Goal: Obtain resource: Obtain resource

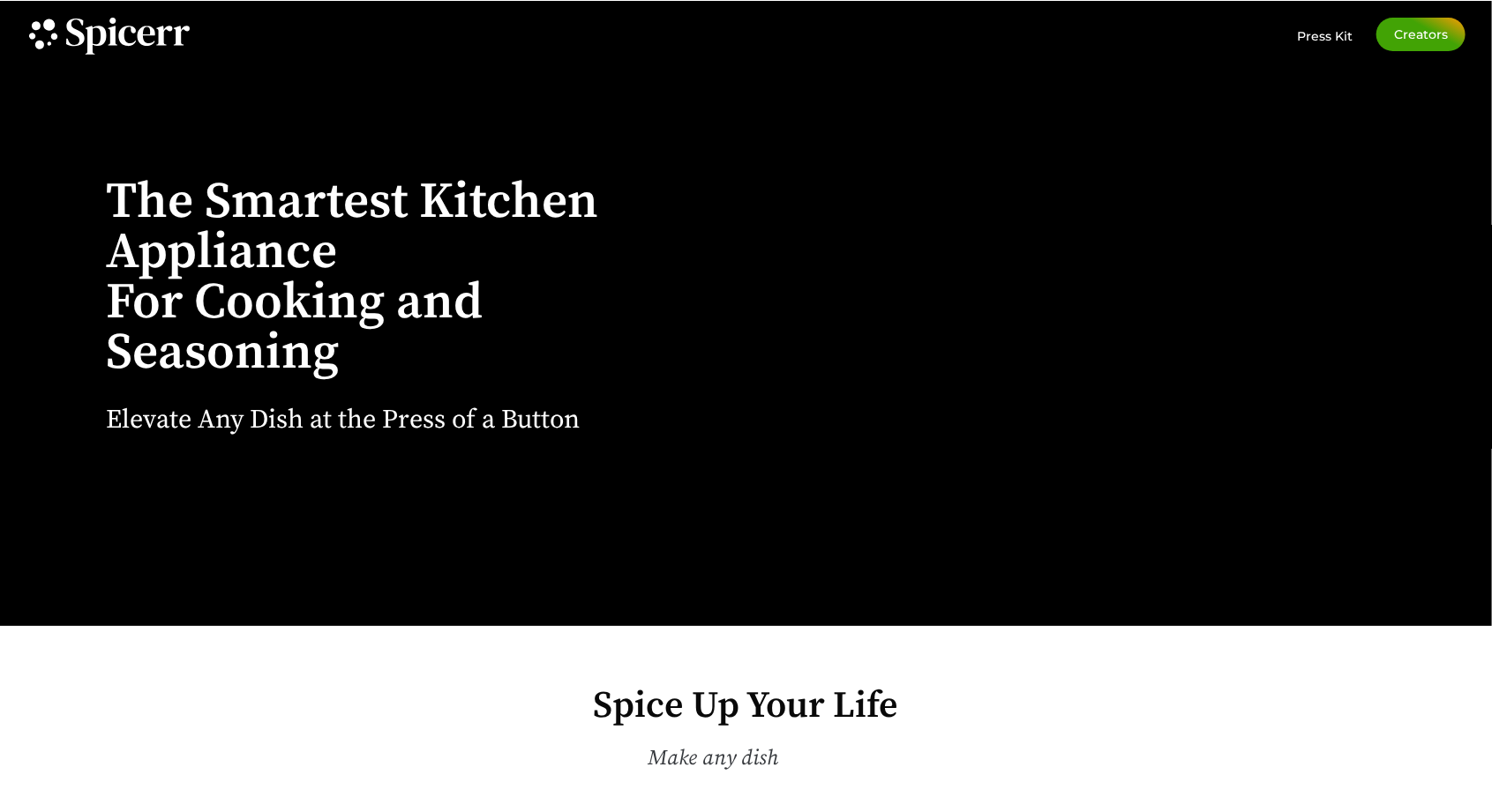
click at [95, 382] on div "The Smartest Kitchen Appliance For Cooking and Seasoning Elevate Any Dish at th…" at bounding box center [746, 313] width 1492 height 625
click at [186, 53] on icon at bounding box center [127, 36] width 124 height 37
click at [121, 54] on icon at bounding box center [127, 36] width 124 height 37
click at [89, 37] on icon at bounding box center [95, 40] width 21 height 29
click at [114, 38] on icon at bounding box center [114, 35] width 9 height 19
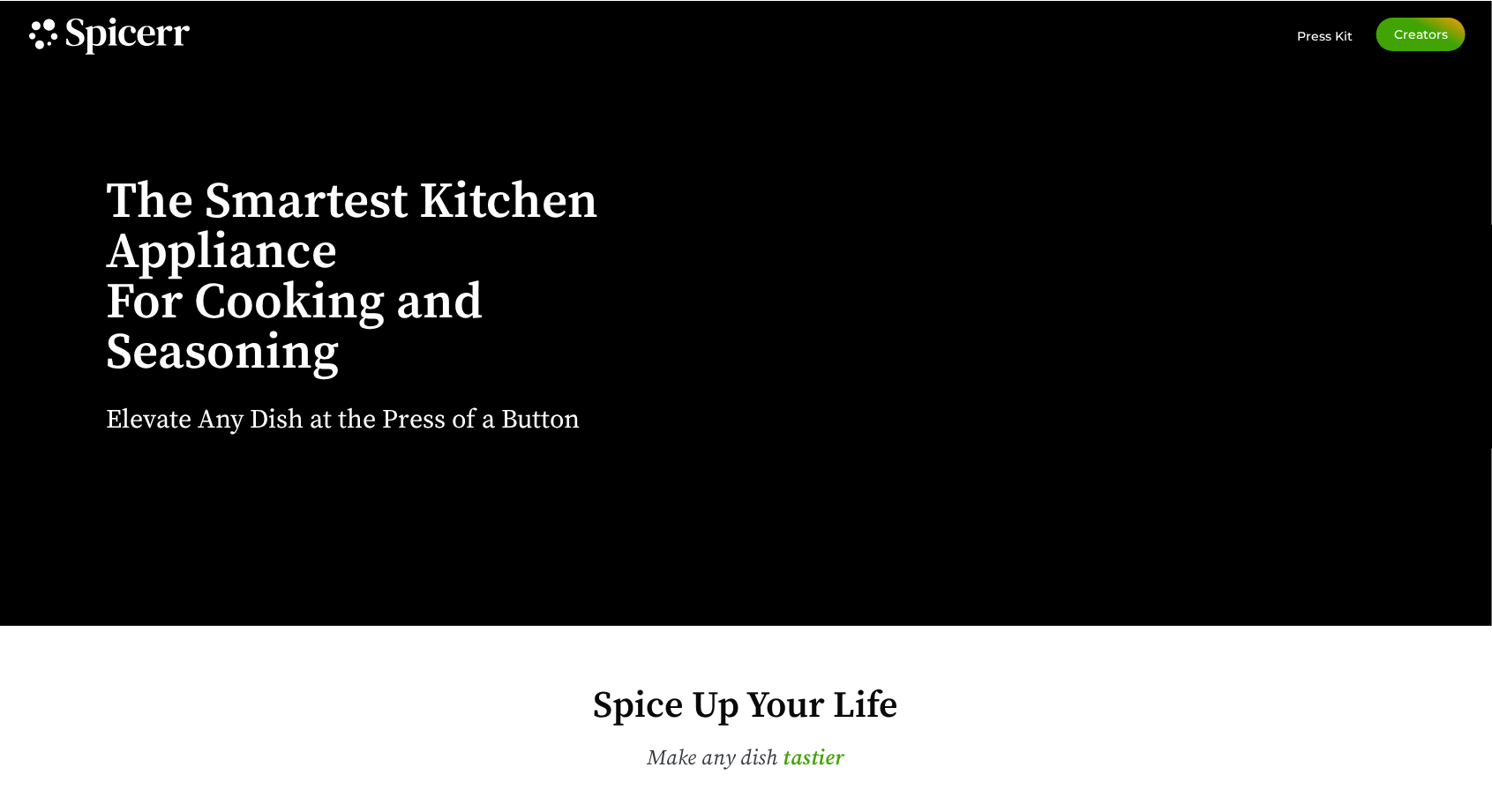
click at [314, 341] on h1 "The Smartest Kitchen Appliance For Cooking and Seasoning" at bounding box center [398, 278] width 583 height 201
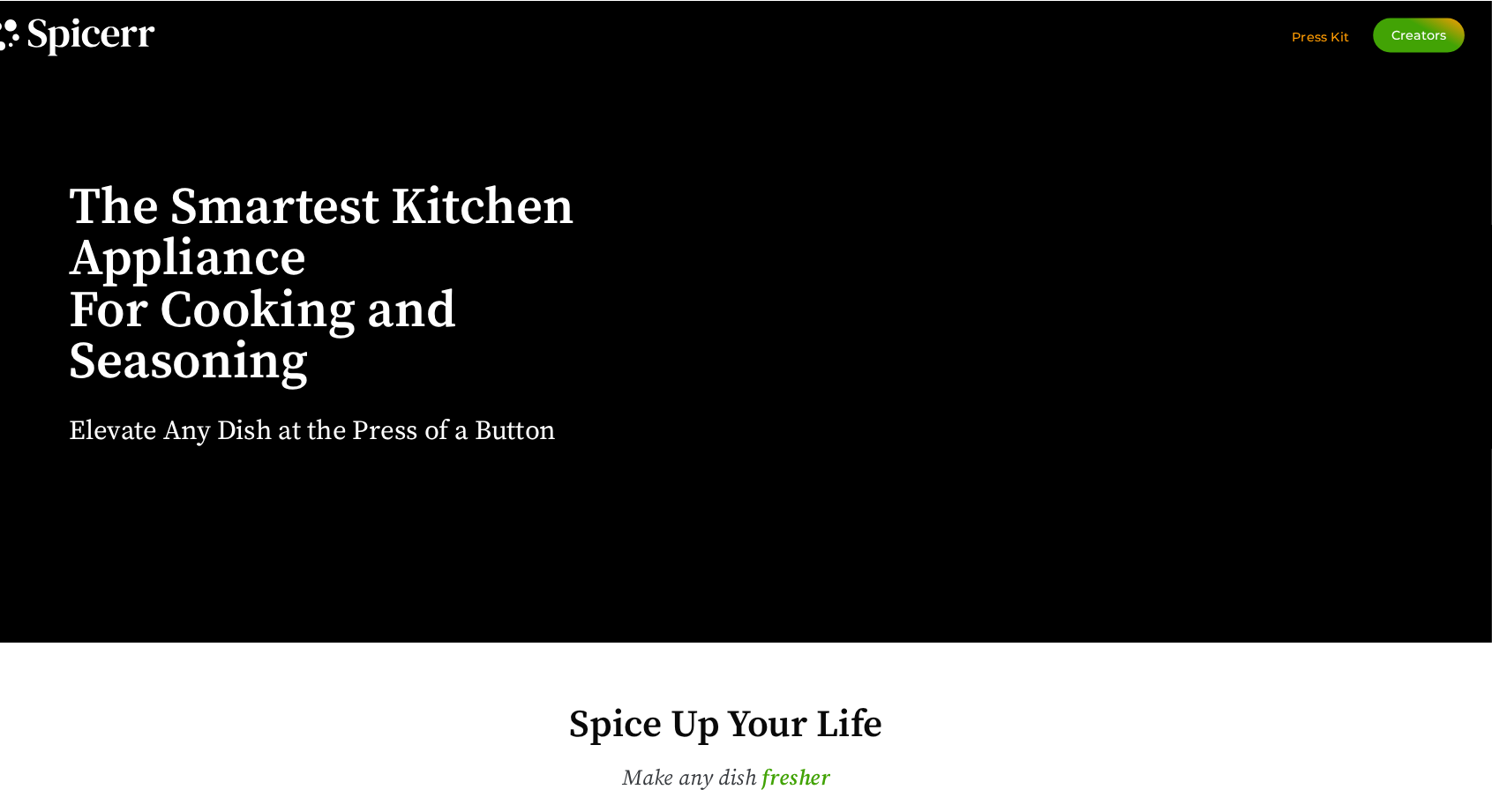
click at [1340, 39] on span "Press Kit" at bounding box center [1324, 36] width 56 height 16
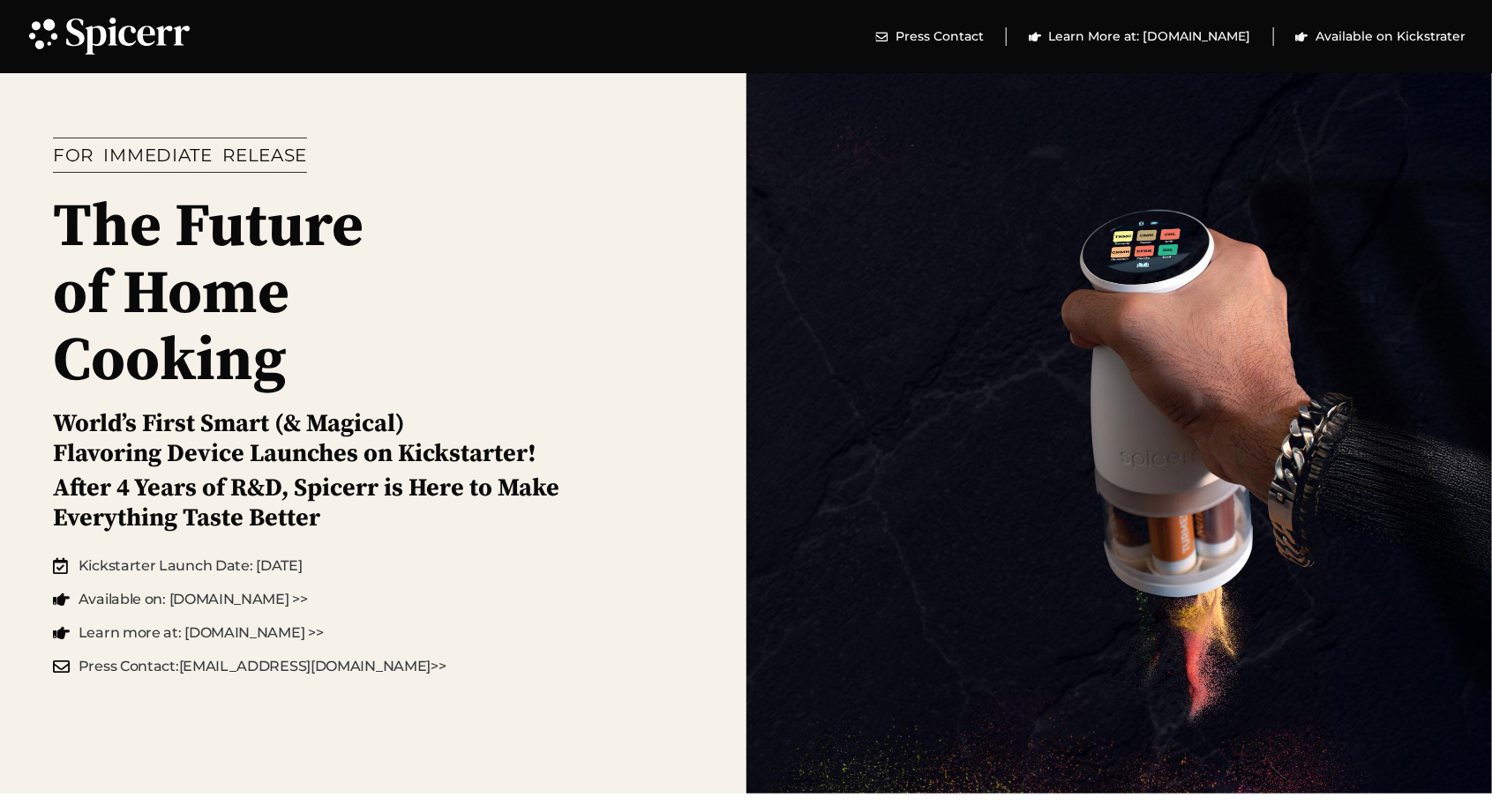
click at [1430, 60] on div "Press Contact Press Contact Learn More at: Spicerr.com Available on Kickstrater" at bounding box center [746, 37] width 1492 height 73
click at [1375, 41] on span "Available on Kickstrater" at bounding box center [1389, 37] width 155 height 18
